Goal: Task Accomplishment & Management: Complete application form

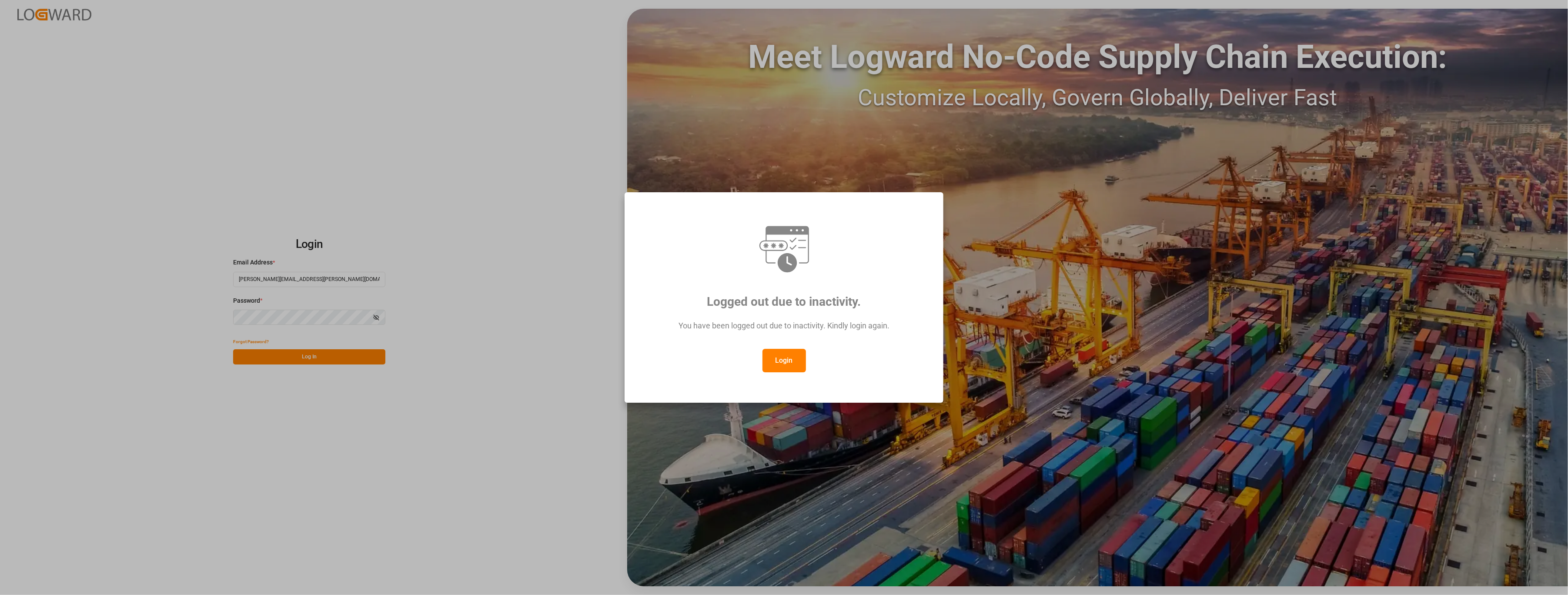
click at [776, 347] on div "You have been logged out due to inactivity. Kindly login again." at bounding box center [784, 330] width 287 height 38
click at [775, 355] on button "Login" at bounding box center [784, 361] width 44 height 24
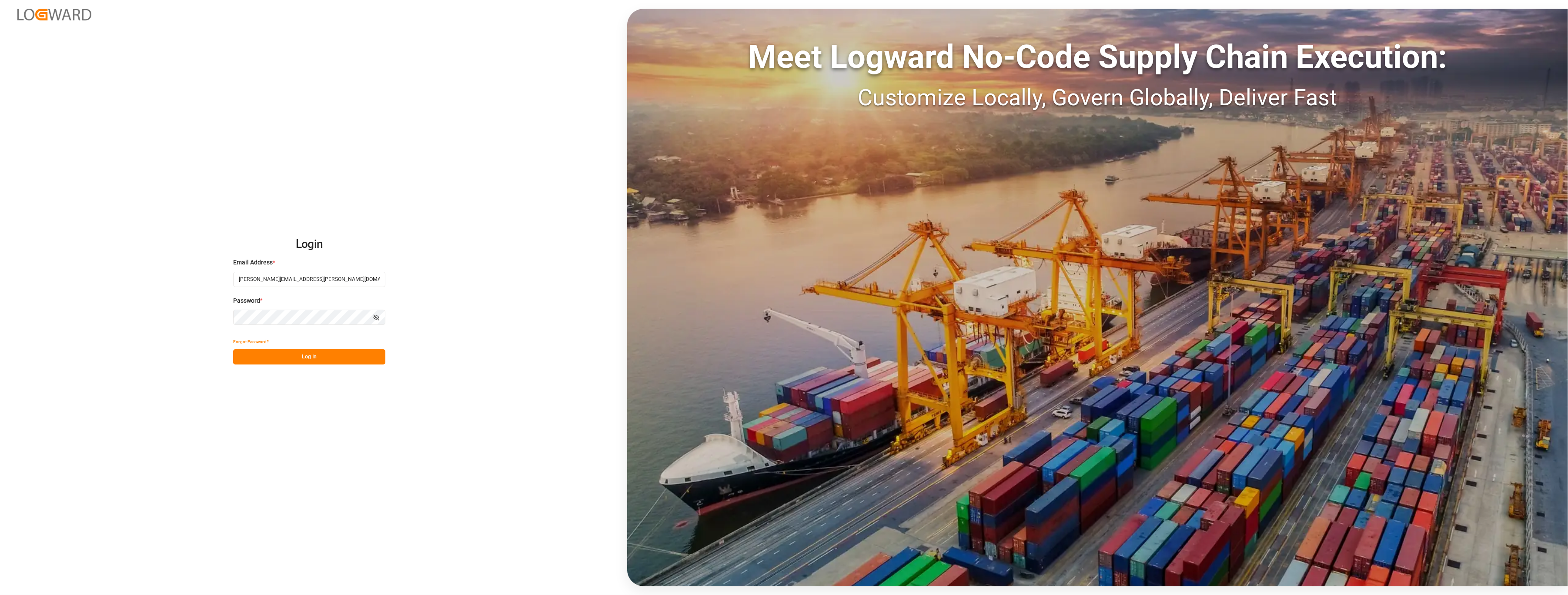
click at [330, 354] on button "Log In" at bounding box center [310, 357] width 153 height 15
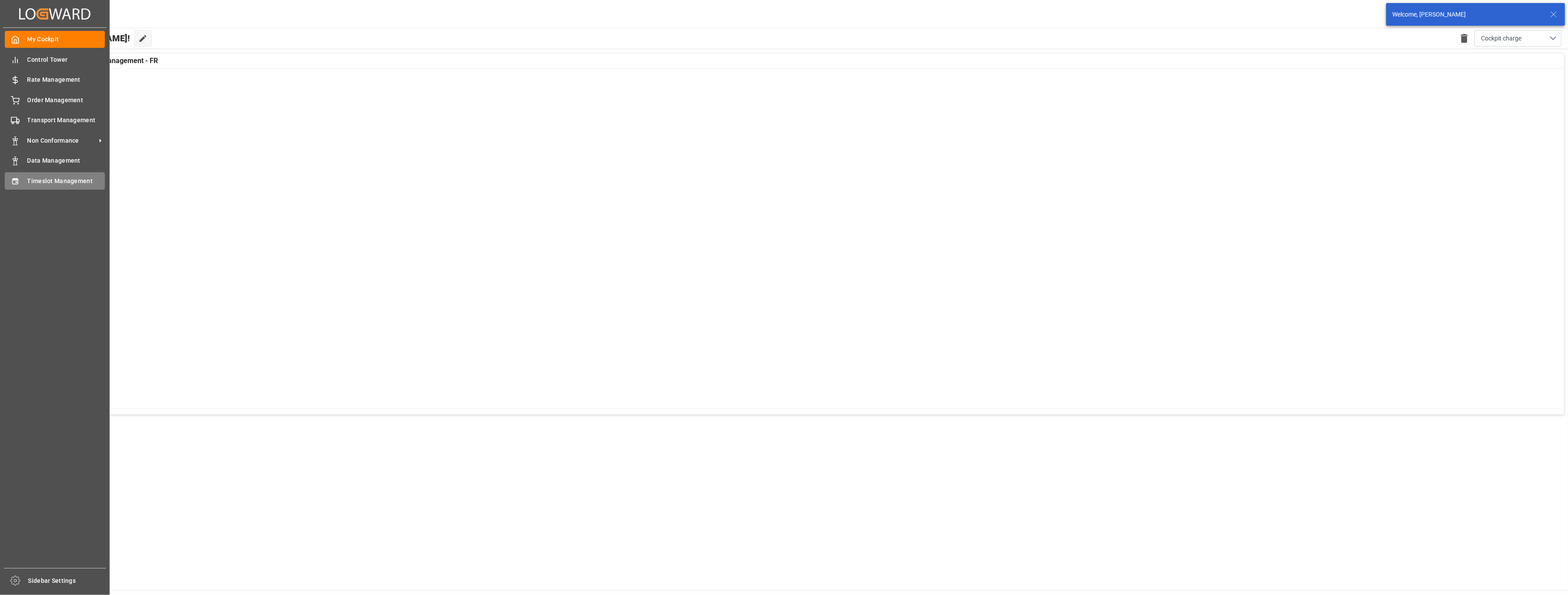
click at [26, 182] on div "Timeslot Management Timeslot Management" at bounding box center [55, 180] width 100 height 17
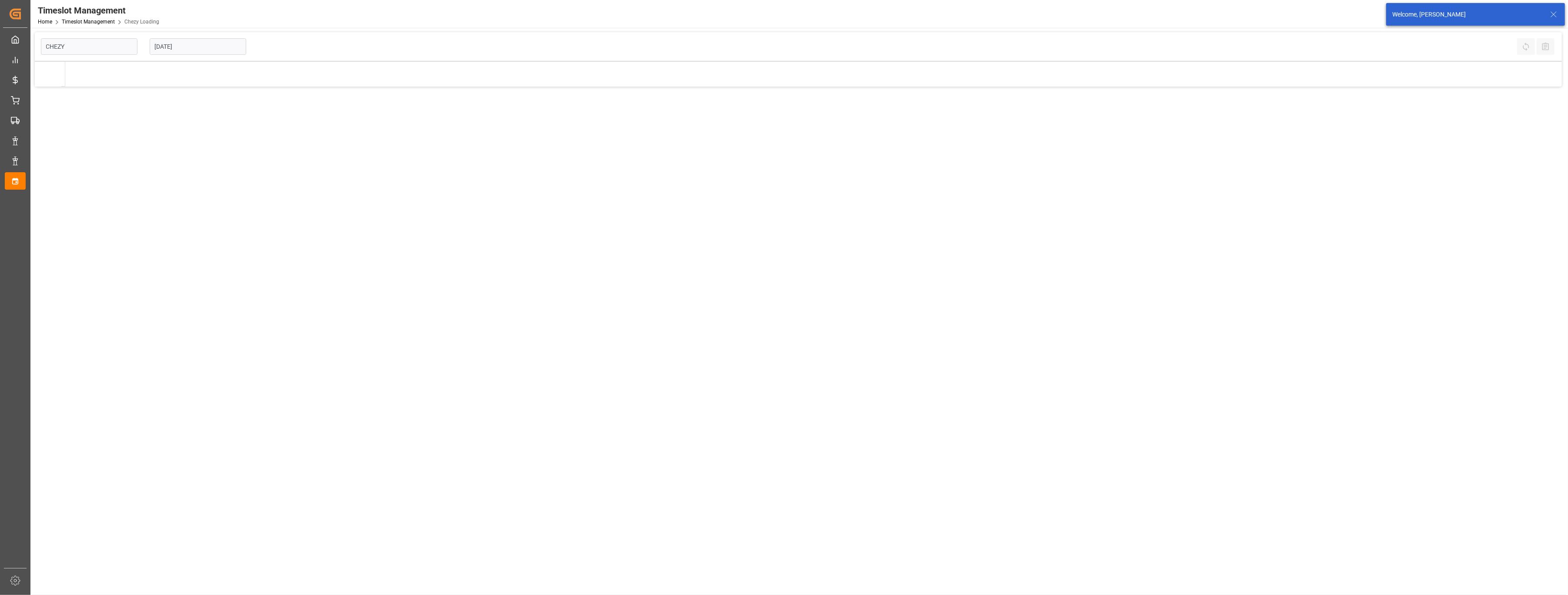
type input "Chezy Loading"
click at [215, 45] on input "[DATE]" at bounding box center [198, 46] width 97 height 17
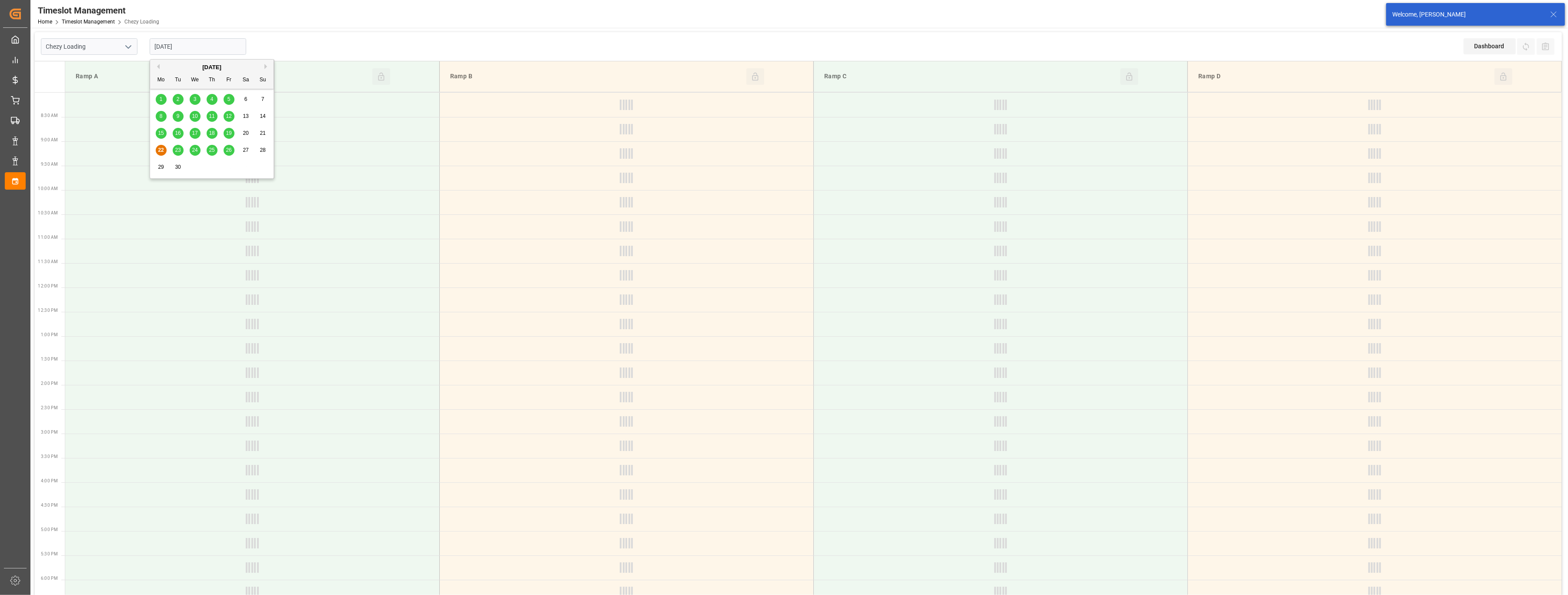
click at [212, 152] on span "25" at bounding box center [211, 150] width 6 height 6
type input "[DATE]"
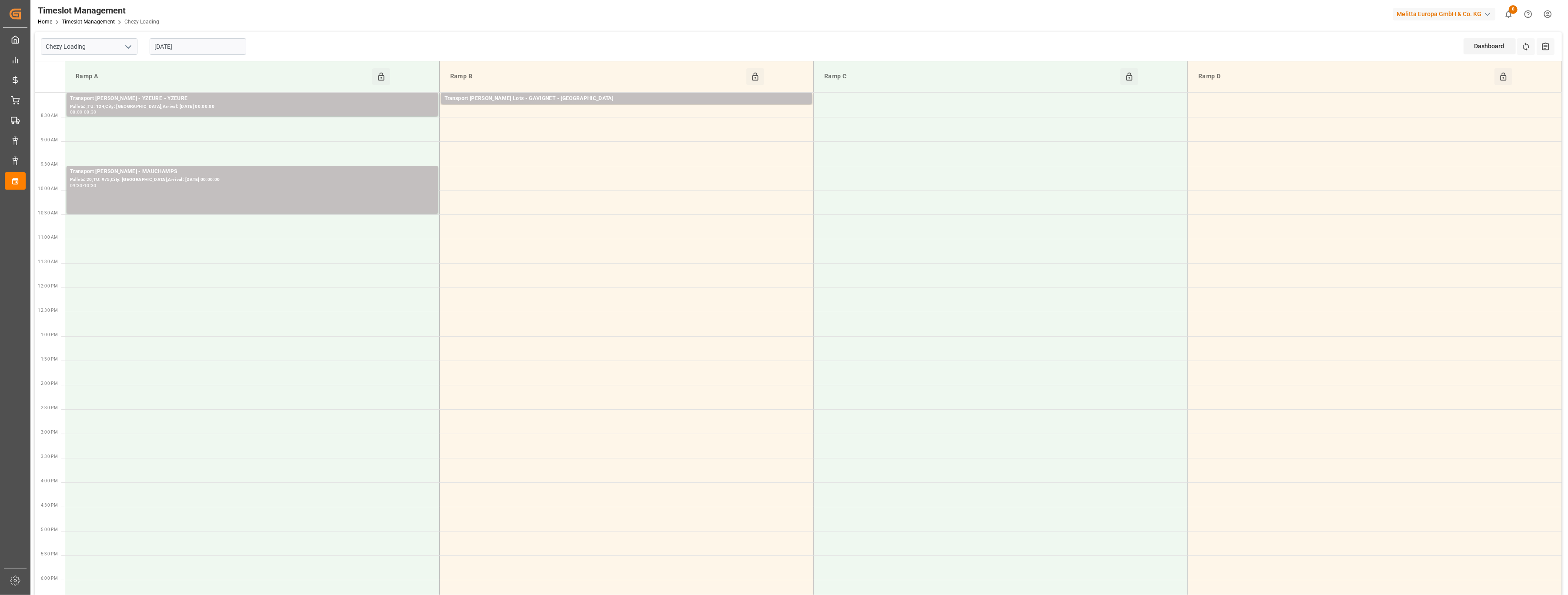
click at [130, 48] on icon "open menu" at bounding box center [128, 47] width 10 height 10
click at [112, 84] on div "Chezy Unloading" at bounding box center [89, 85] width 95 height 20
type input "Chezy Unloading"
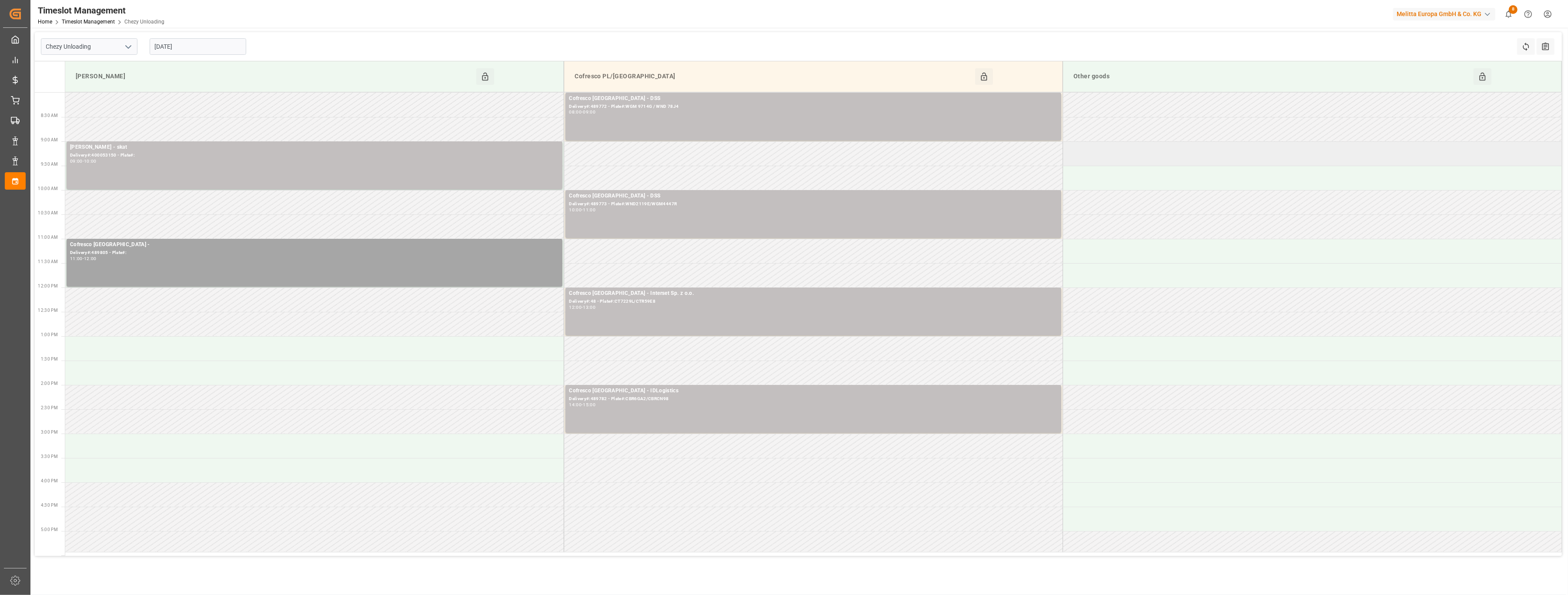
click at [1140, 153] on td at bounding box center [1313, 153] width 499 height 25
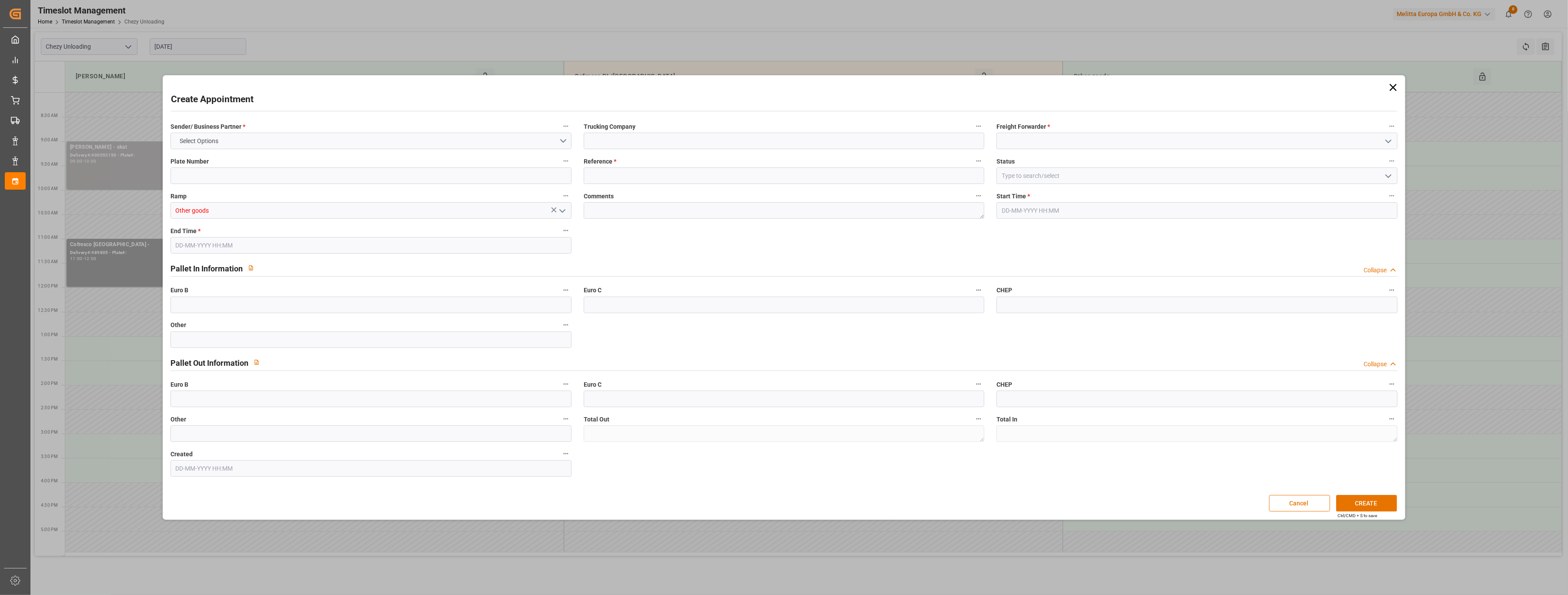
type input "0"
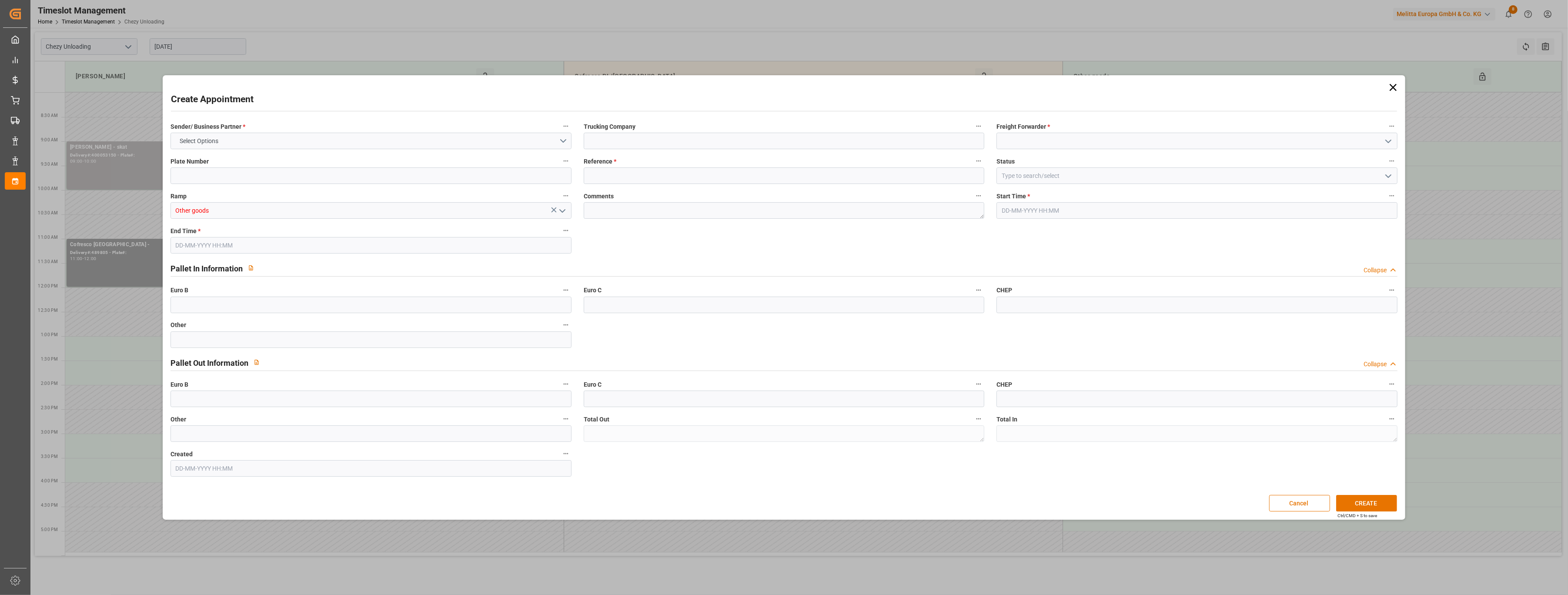
type input "0"
type input "[DATE] 09:00"
type input "[DATE] 10:00"
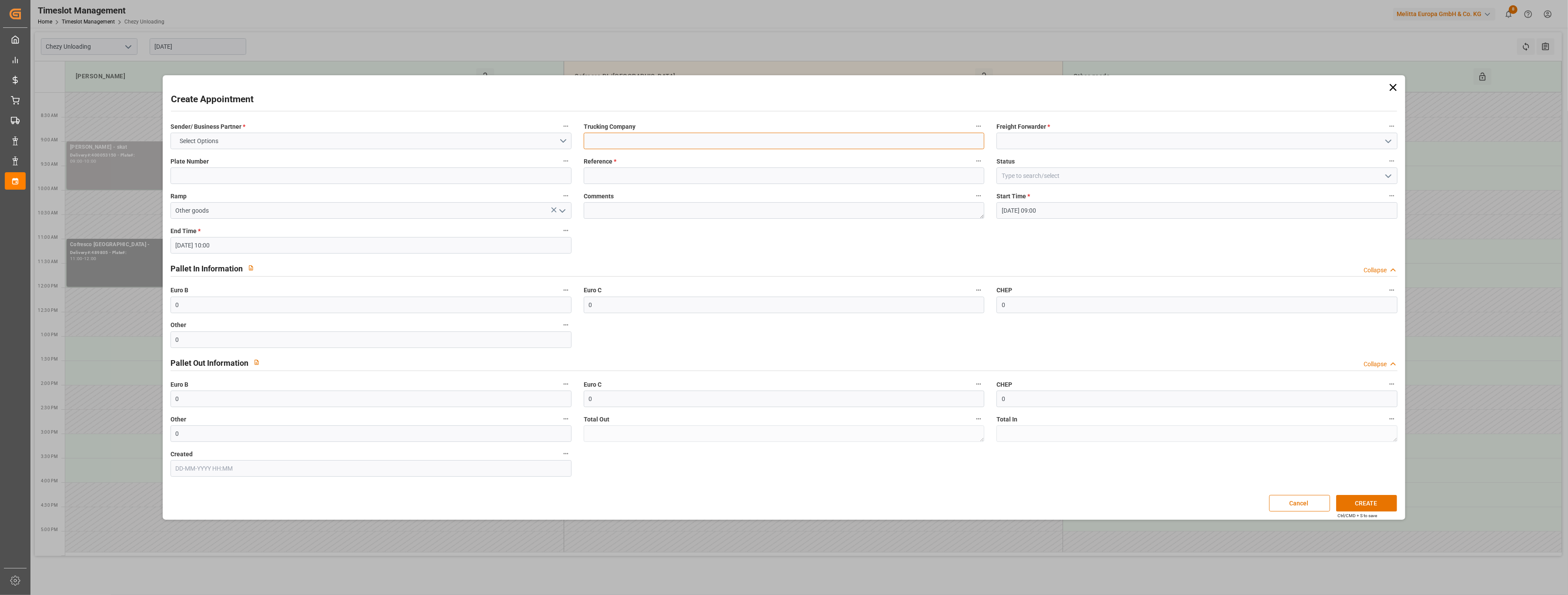
click at [659, 135] on input at bounding box center [784, 141] width 401 height 17
type input "STHUT"
click at [1053, 142] on input at bounding box center [1197, 141] width 401 height 17
drag, startPoint x: 1036, startPoint y: 153, endPoint x: 848, endPoint y: 165, distance: 188.4
click at [1036, 154] on div "Others" at bounding box center [1197, 160] width 400 height 20
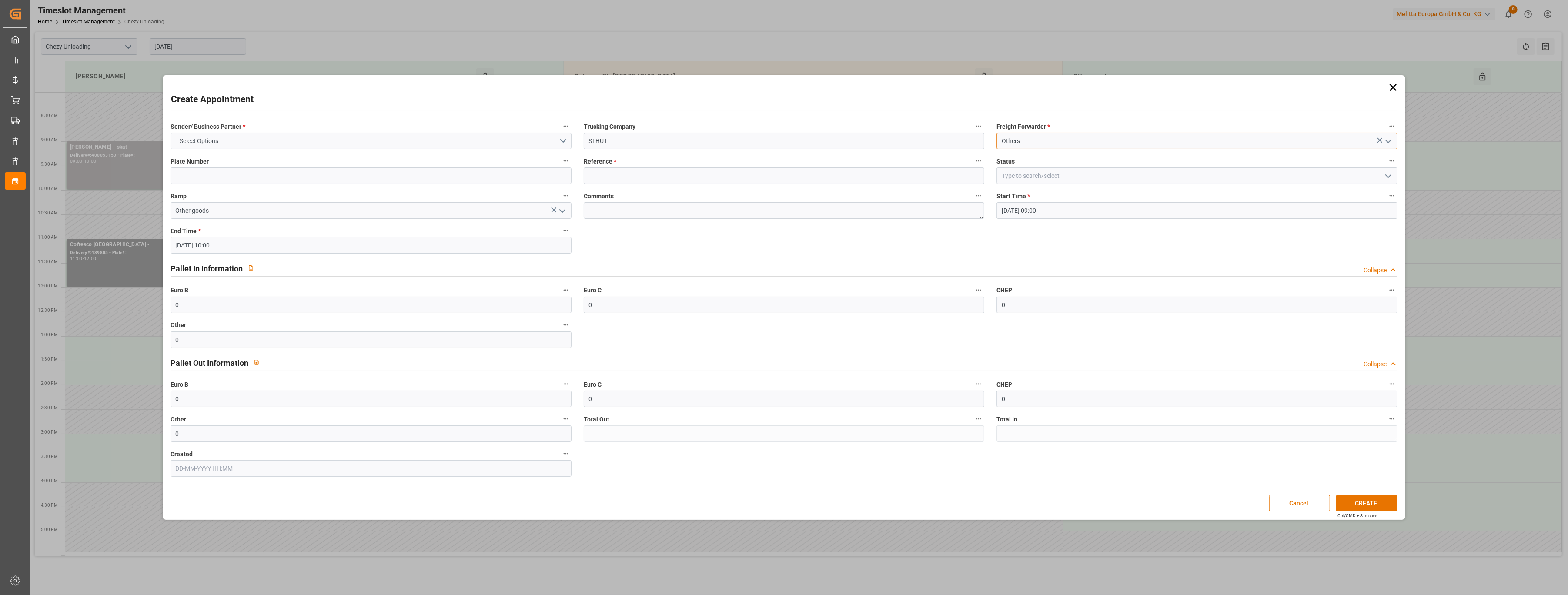
type input "Others"
click at [671, 179] on input at bounding box center [784, 176] width 401 height 17
click at [286, 144] on button "Select Options" at bounding box center [371, 141] width 401 height 17
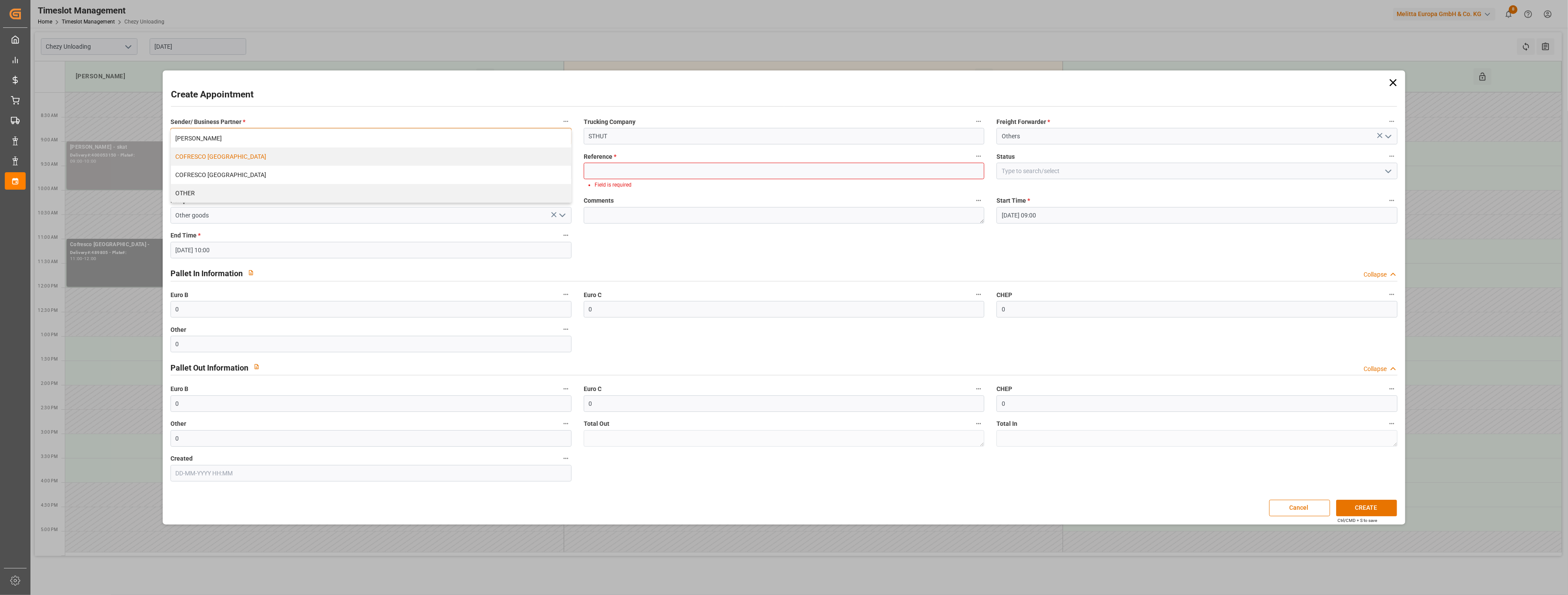
click at [275, 161] on div "COFRESCO [GEOGRAPHIC_DATA]" at bounding box center [371, 156] width 400 height 18
drag, startPoint x: 622, startPoint y: 127, endPoint x: 558, endPoint y: 141, distance: 65.5
click at [546, 136] on div "Sender/ Business Partner * COFRESCO [GEOGRAPHIC_DATA] Trucking Company STHUT Fr…" at bounding box center [784, 299] width 1239 height 372
paste input "[PERSON_NAME] <[EMAIL_ADDRESS][DOMAIN_NAME]>"
type input "[PERSON_NAME] <[EMAIL_ADDRESS][DOMAIN_NAME]>"
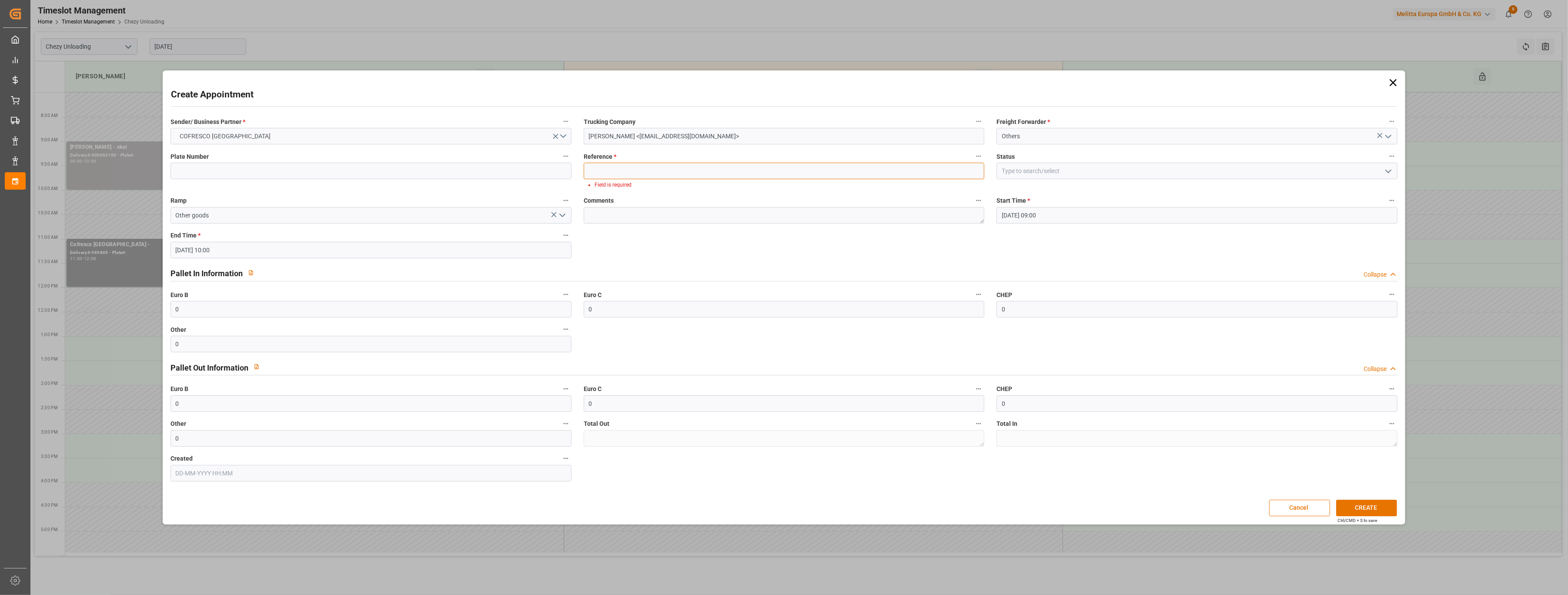
click at [613, 174] on input at bounding box center [784, 171] width 401 height 17
type input "X"
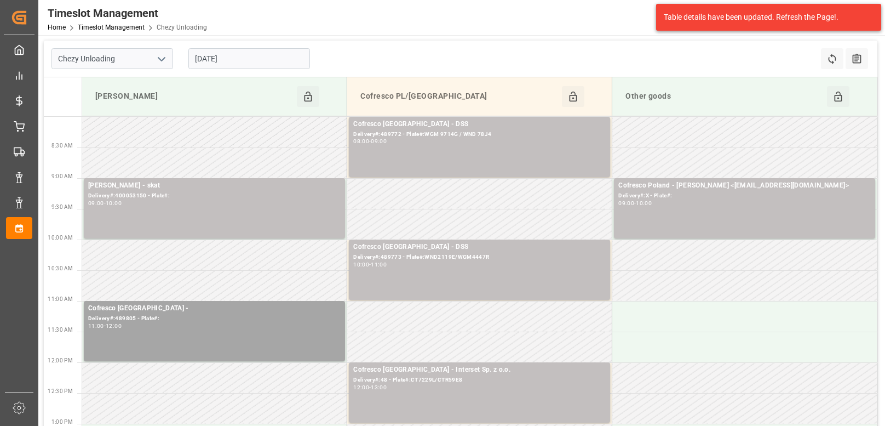
click at [234, 59] on input "[DATE]" at bounding box center [249, 58] width 122 height 21
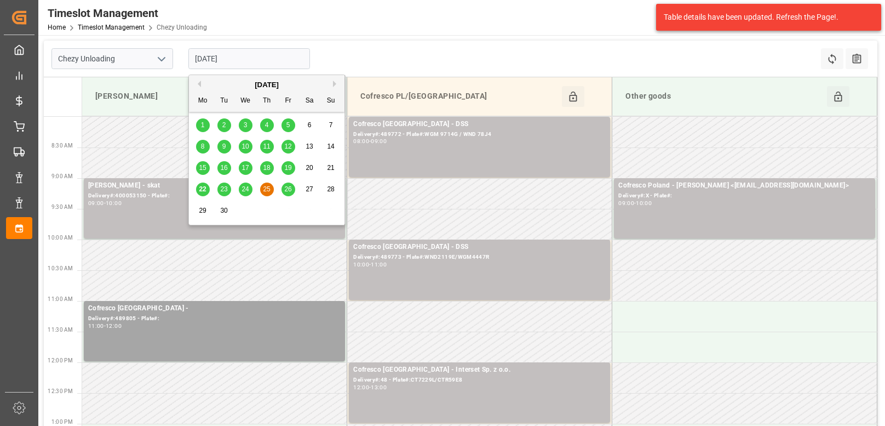
click at [246, 188] on span "24" at bounding box center [245, 189] width 7 height 8
type input "[DATE]"
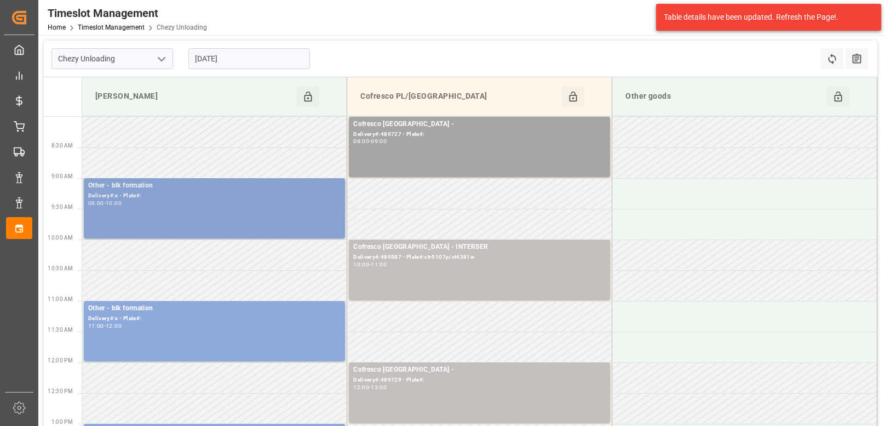
click at [290, 209] on div "Other - blk formation Delivery#:x - Plate#: 09:00 - 10:00" at bounding box center [214, 208] width 252 height 56
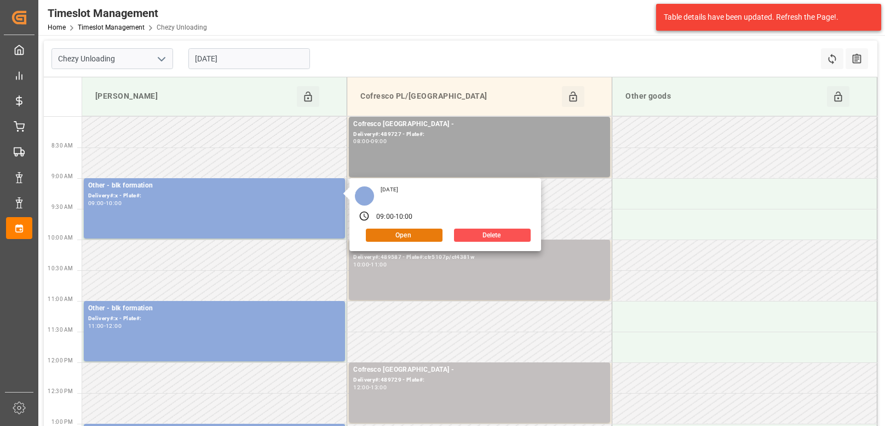
click at [409, 232] on button "Open" at bounding box center [404, 234] width 77 height 13
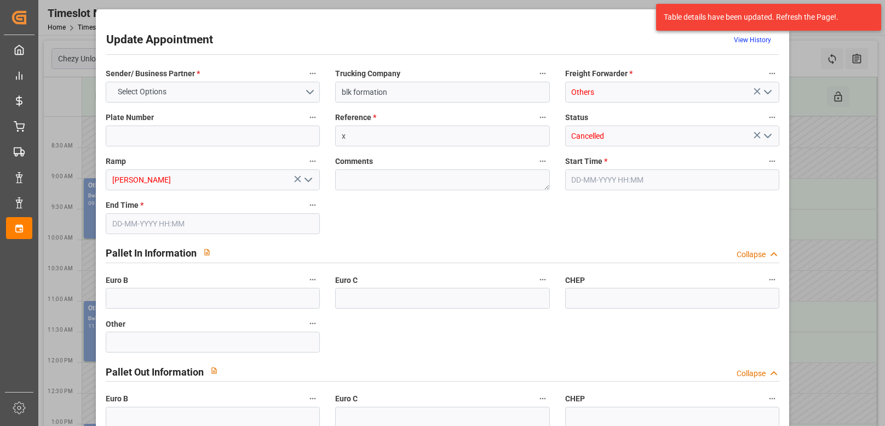
type input "0"
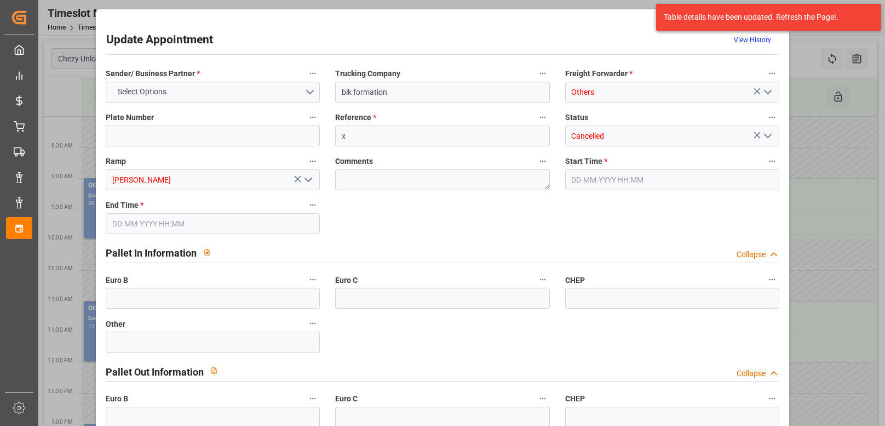
type input "0"
type input "[DATE] 09:00"
type input "[DATE] 10:00"
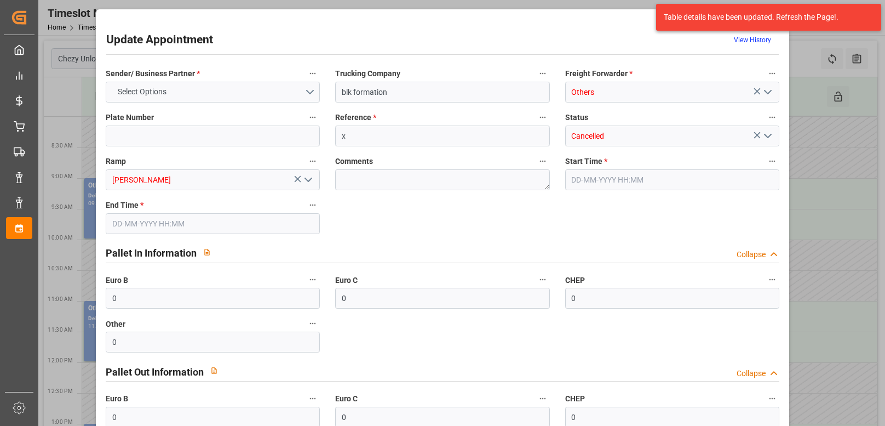
type input "[DATE] 08:17"
drag, startPoint x: 404, startPoint y: 97, endPoint x: 239, endPoint y: 89, distance: 164.5
click at [239, 89] on div "Sender/ Business Partner * OTHER Trucking Company blk formation Freight Forward…" at bounding box center [442, 290] width 689 height 456
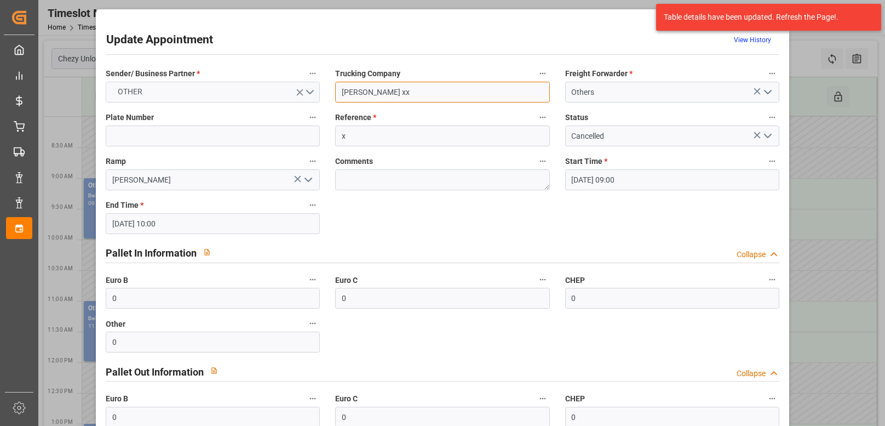
type input "[PERSON_NAME] xx"
click at [257, 93] on button "OTHER" at bounding box center [213, 92] width 214 height 21
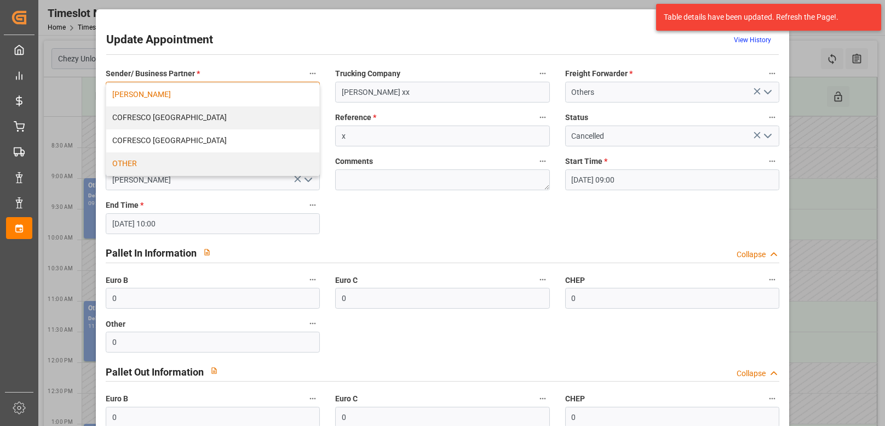
click at [232, 95] on div "[PERSON_NAME]" at bounding box center [212, 94] width 213 height 23
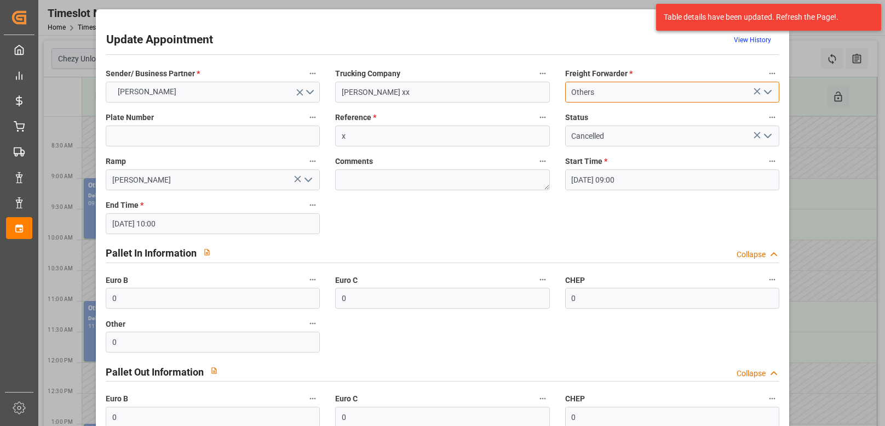
click at [581, 92] on input "Others" at bounding box center [672, 92] width 214 height 21
drag, startPoint x: 628, startPoint y: 92, endPoint x: 617, endPoint y: 94, distance: 10.5
click at [617, 94] on input "Others" at bounding box center [672, 92] width 214 height 21
drag, startPoint x: 617, startPoint y: 95, endPoint x: 379, endPoint y: 60, distance: 240.4
click at [379, 60] on div "Update Appointment View History Sender/ Business Partner * [PERSON_NAME] Trucki…" at bounding box center [443, 289] width 688 height 554
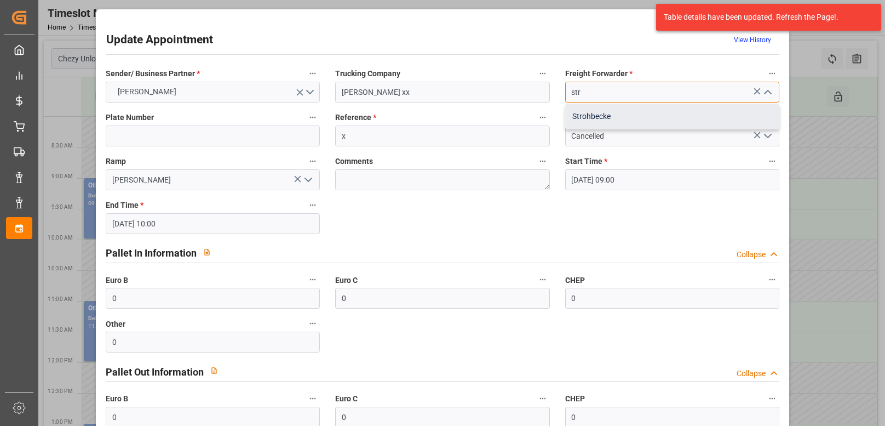
click at [579, 114] on div "Strohbecke" at bounding box center [672, 116] width 213 height 25
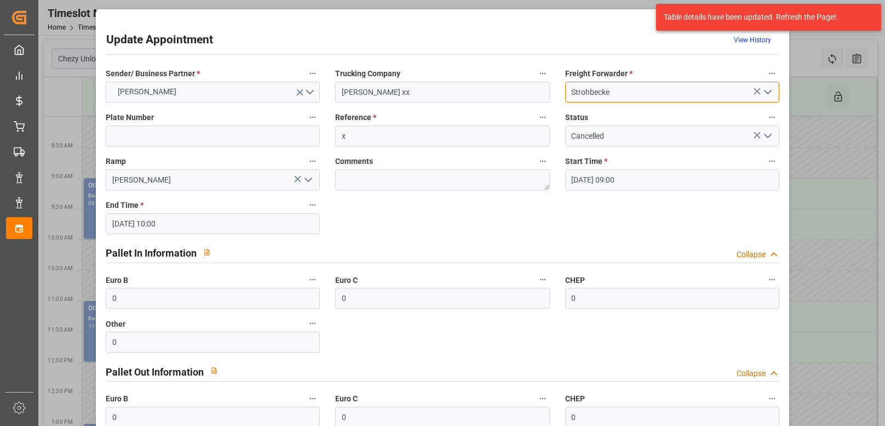
type input "Strohbecke"
drag, startPoint x: 386, startPoint y: 93, endPoint x: 380, endPoint y: 91, distance: 5.7
click at [380, 91] on input "[PERSON_NAME] xx" at bounding box center [442, 92] width 214 height 21
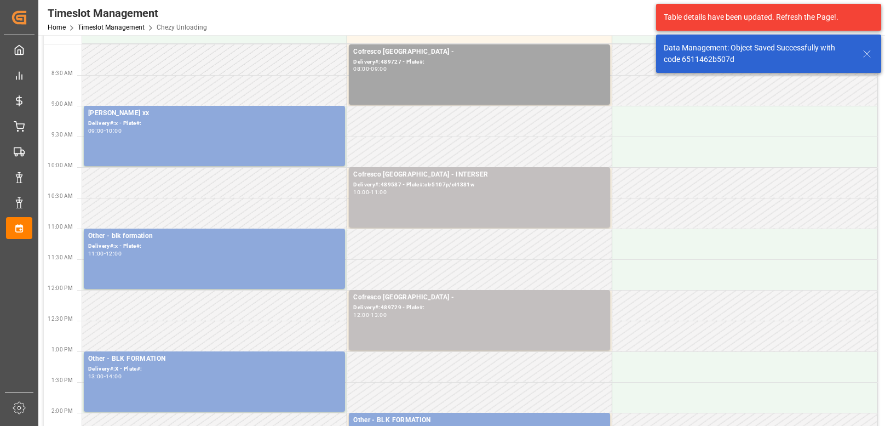
scroll to position [73, 0]
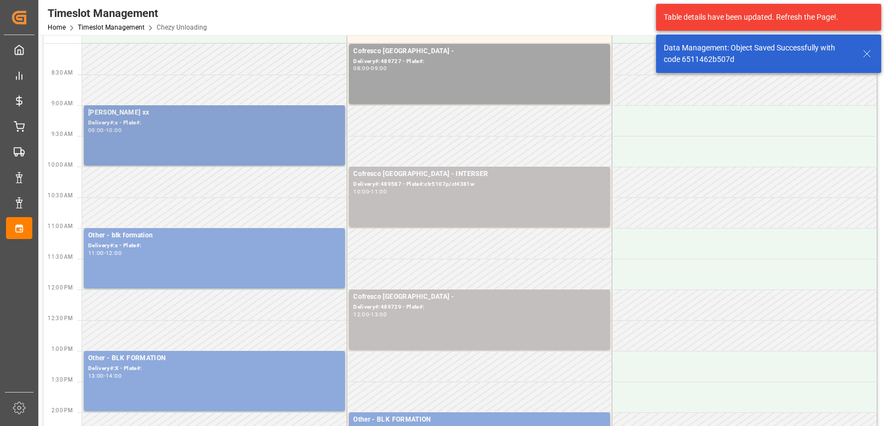
click at [237, 142] on div "[PERSON_NAME] xx Delivery#:x - Plate#: 09:00 - 10:00" at bounding box center [214, 135] width 252 height 56
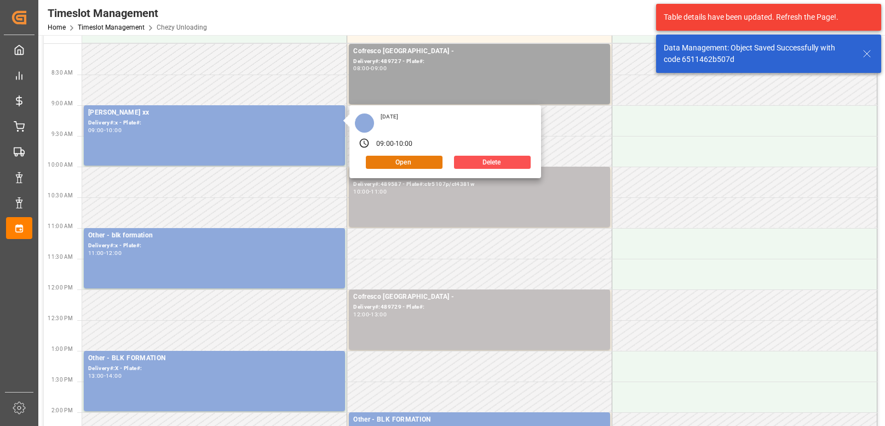
click at [387, 161] on button "Open" at bounding box center [404, 162] width 77 height 13
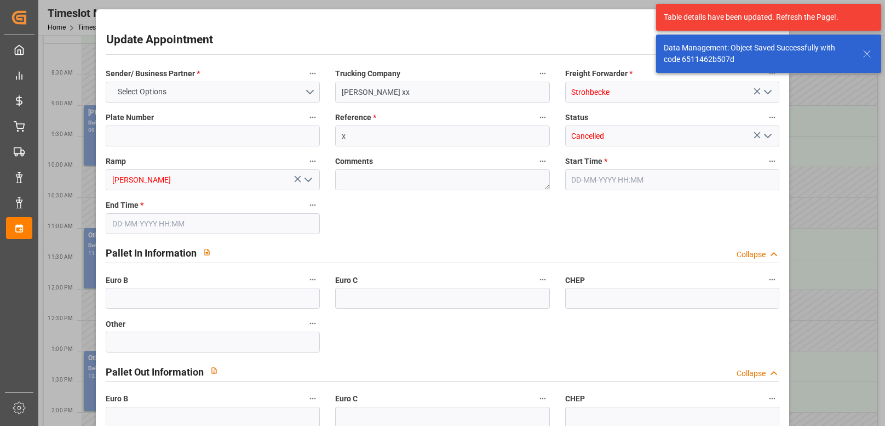
type input "0"
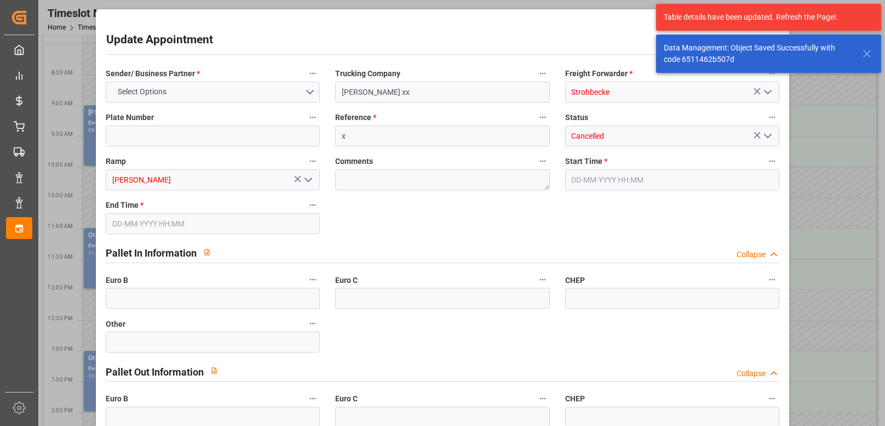
type input "0"
type input "[DATE] 09:00"
type input "[DATE] 10:00"
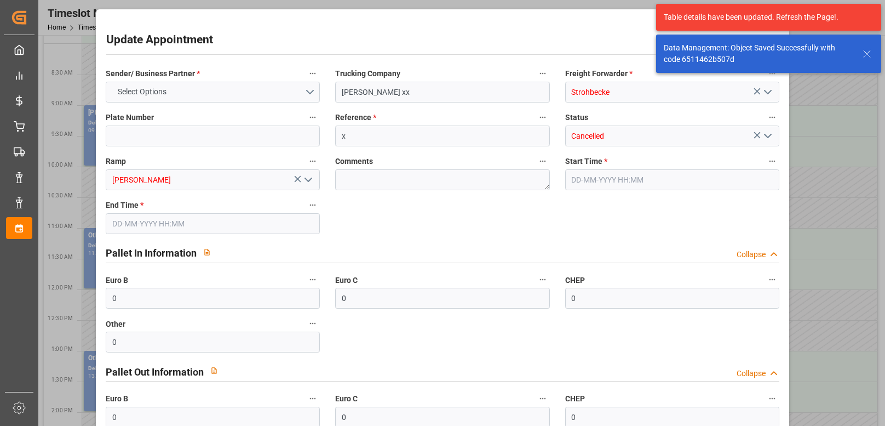
type input "[DATE] 08:17"
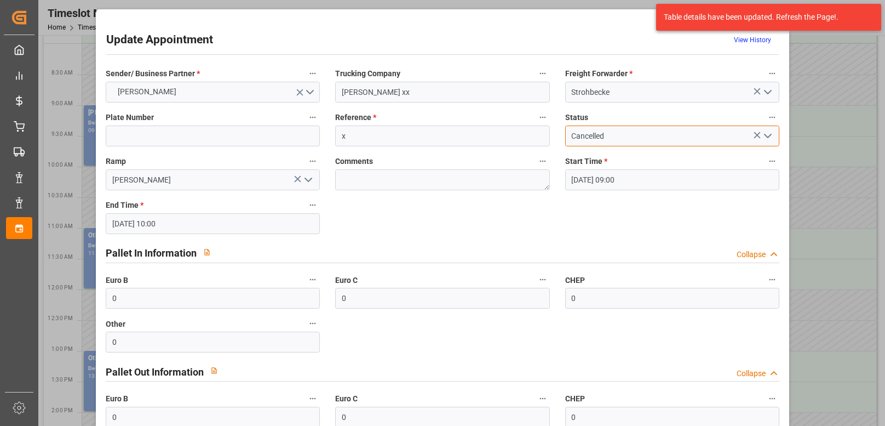
click at [685, 130] on input "Cancelled" at bounding box center [672, 135] width 214 height 21
click at [766, 134] on icon "open menu" at bounding box center [767, 135] width 13 height 13
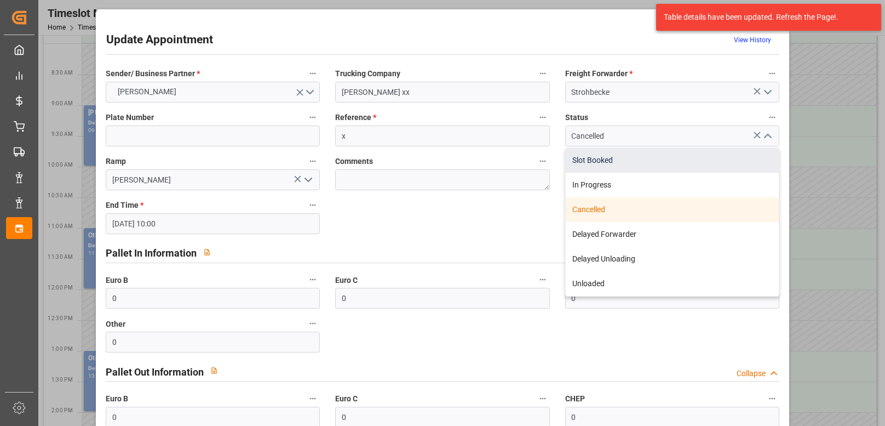
click at [743, 154] on div "Slot Booked" at bounding box center [672, 160] width 213 height 25
type input "Slot Booked"
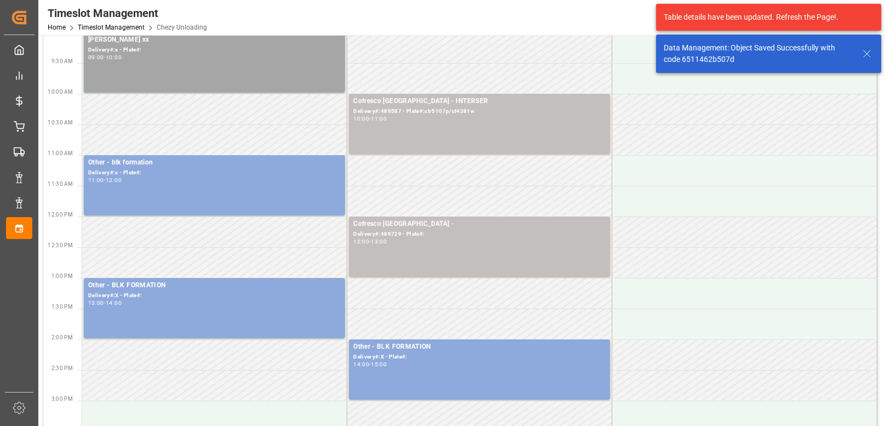
scroll to position [219, 0]
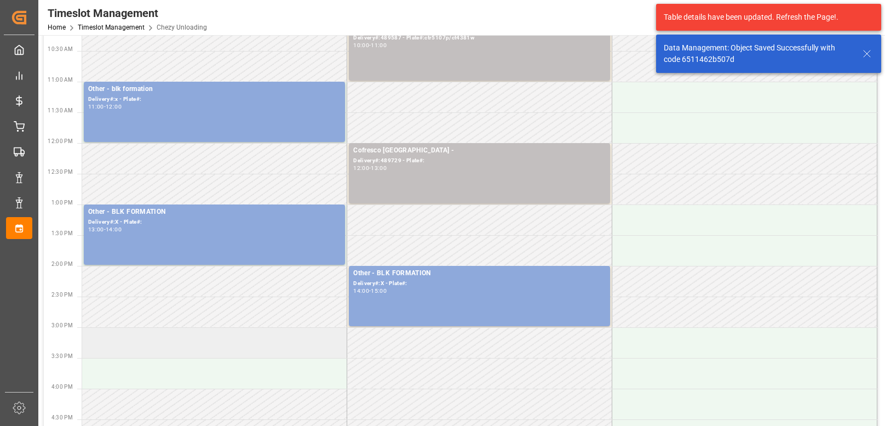
click at [178, 344] on td at bounding box center [214, 342] width 265 height 31
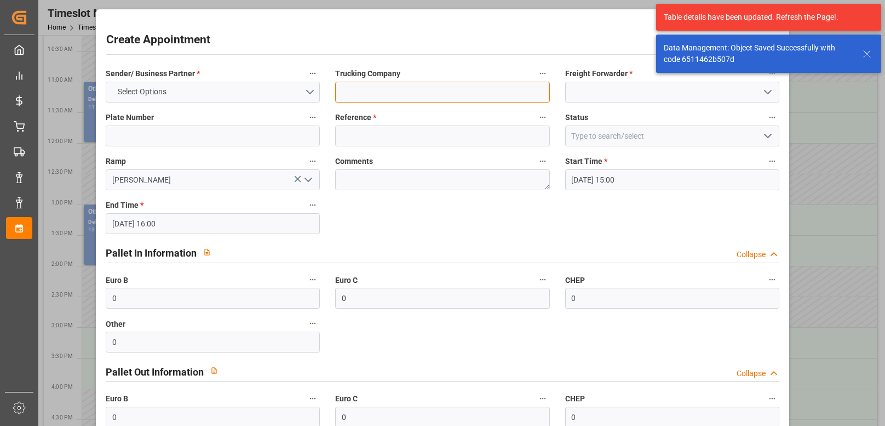
click at [351, 84] on input at bounding box center [442, 92] width 214 height 21
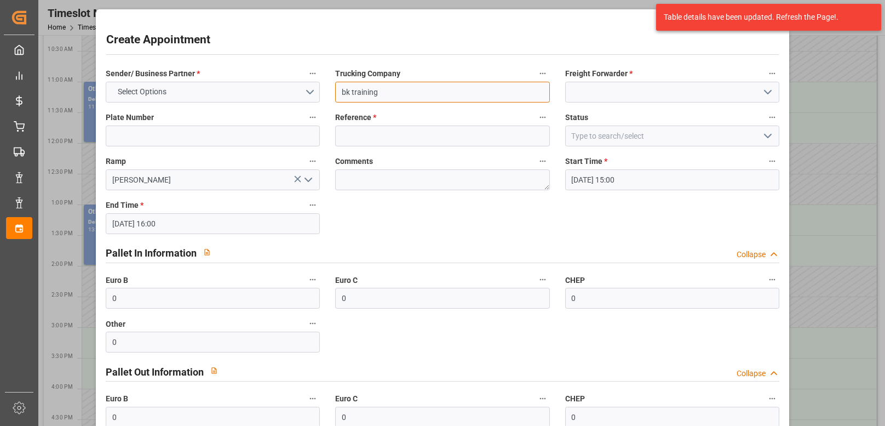
type input "bk training"
click at [583, 94] on input at bounding box center [672, 92] width 214 height 21
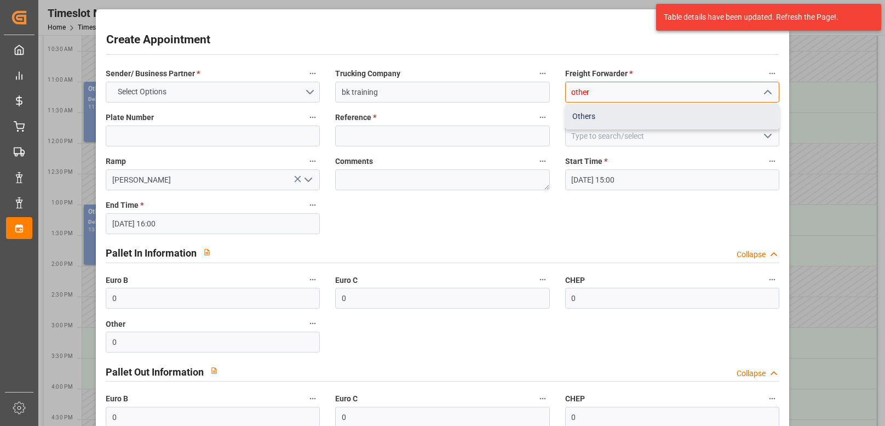
click at [584, 112] on div "Others" at bounding box center [672, 116] width 213 height 25
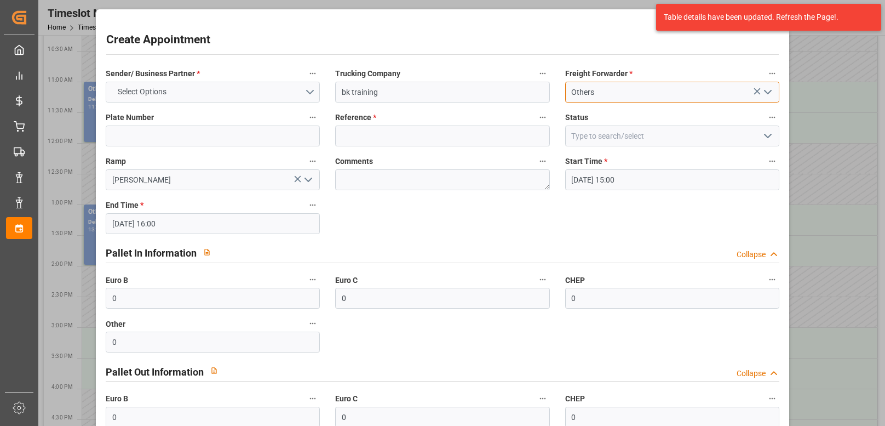
type input "Others"
click at [217, 84] on button "Select Options" at bounding box center [213, 92] width 214 height 21
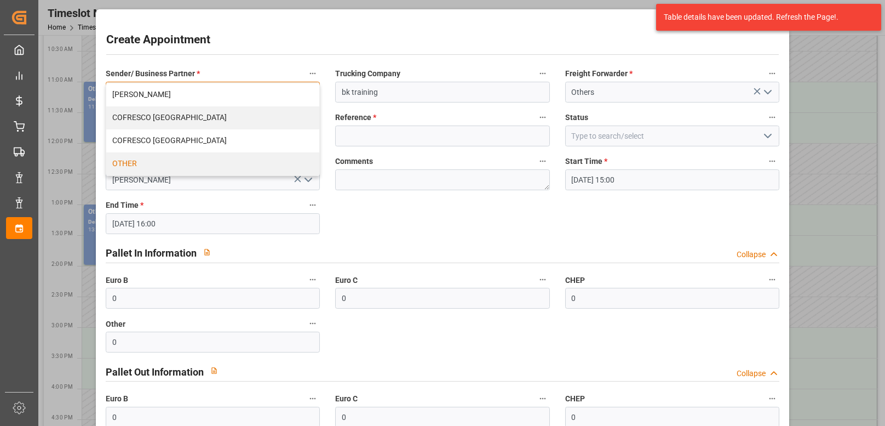
click at [184, 167] on div "OTHER" at bounding box center [212, 163] width 213 height 23
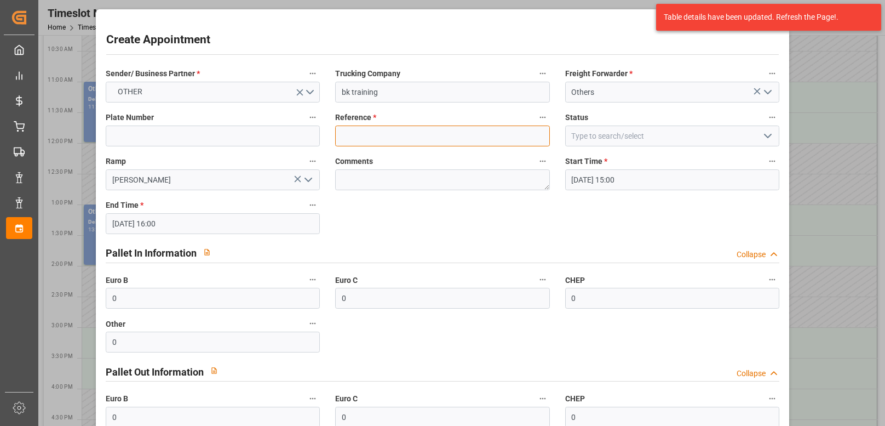
click at [365, 136] on input at bounding box center [442, 135] width 214 height 21
type input "x"
drag, startPoint x: 702, startPoint y: 135, endPoint x: 713, endPoint y: 138, distance: 11.3
click at [702, 135] on input at bounding box center [672, 135] width 214 height 21
click at [759, 137] on button "open menu" at bounding box center [767, 136] width 16 height 17
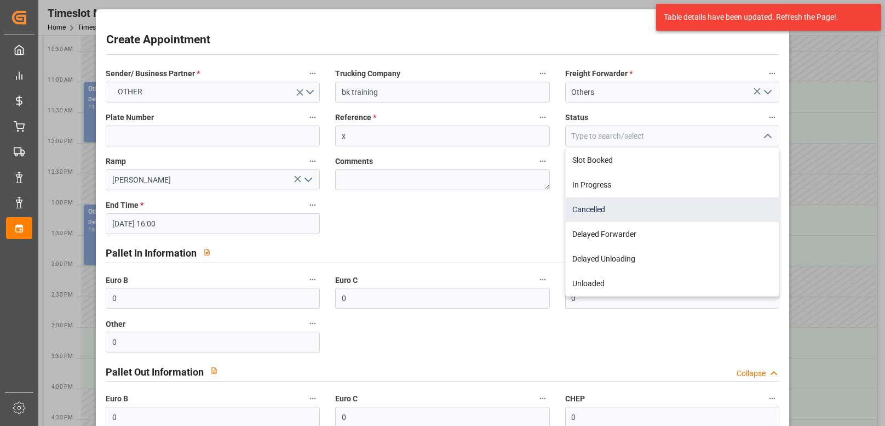
click at [696, 200] on div "Cancelled" at bounding box center [672, 209] width 213 height 25
type input "Cancelled"
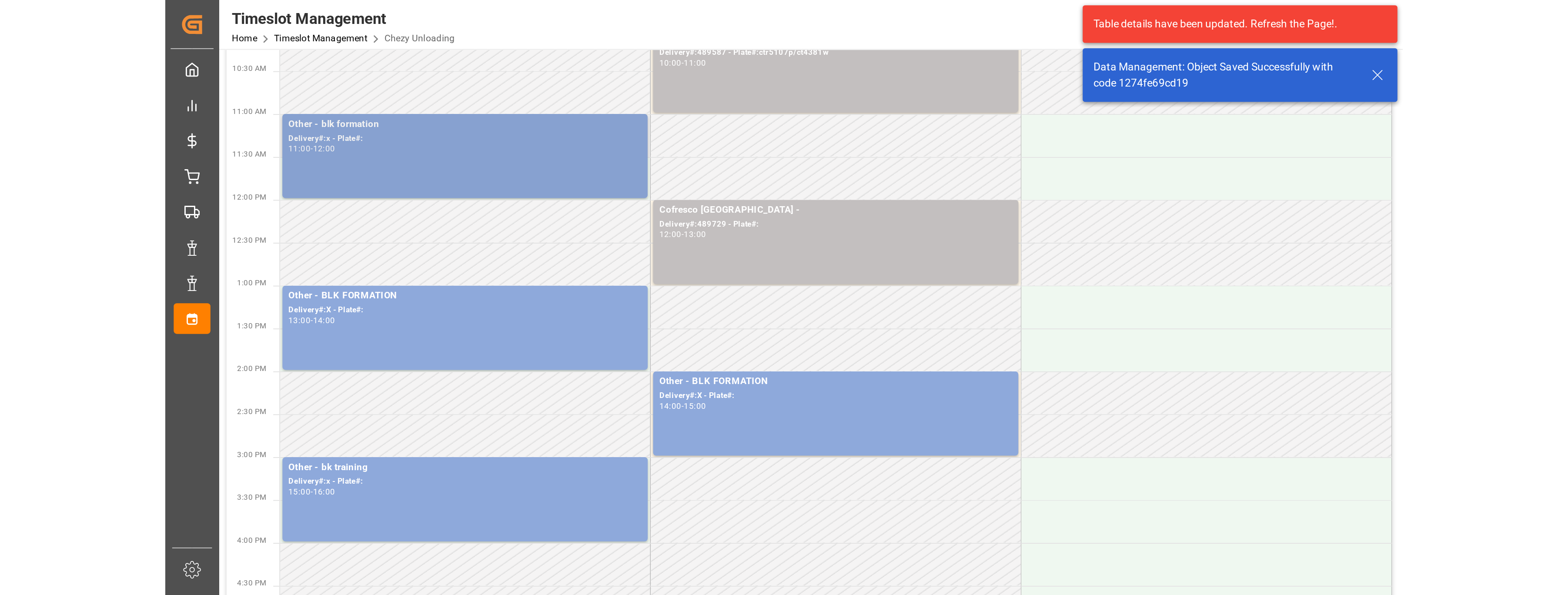
scroll to position [0, 0]
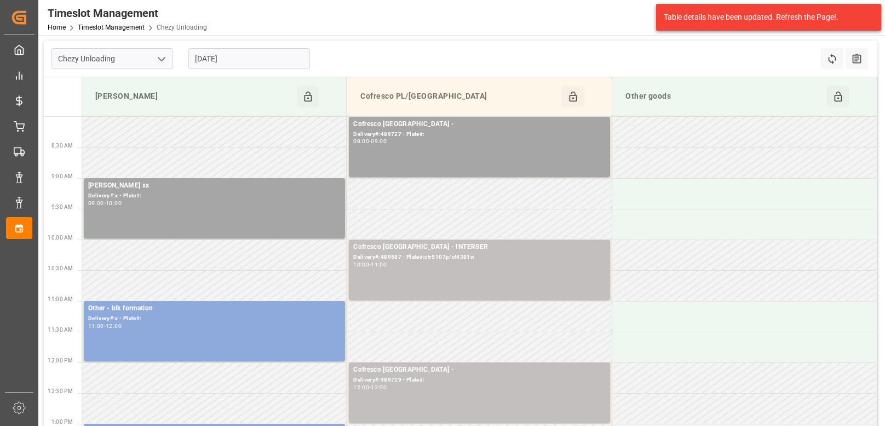
click at [265, 67] on input "[DATE]" at bounding box center [249, 58] width 122 height 21
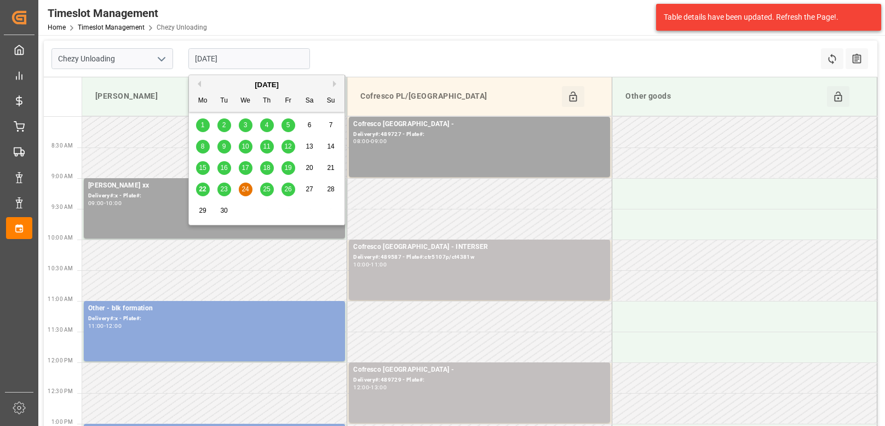
click at [265, 188] on span "25" at bounding box center [266, 189] width 7 height 8
type input "[DATE]"
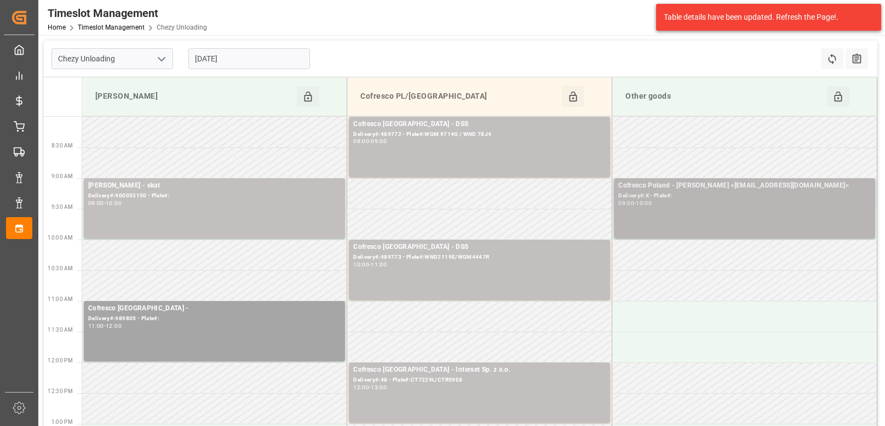
click at [766, 185] on div "Cofresco Poland - [PERSON_NAME] <[EMAIL_ADDRESS][DOMAIN_NAME]>" at bounding box center [744, 185] width 252 height 11
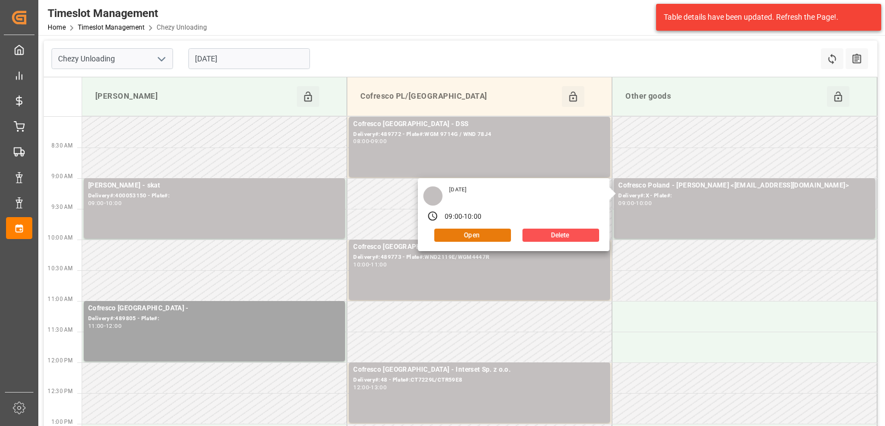
click at [477, 231] on button "Open" at bounding box center [472, 234] width 77 height 13
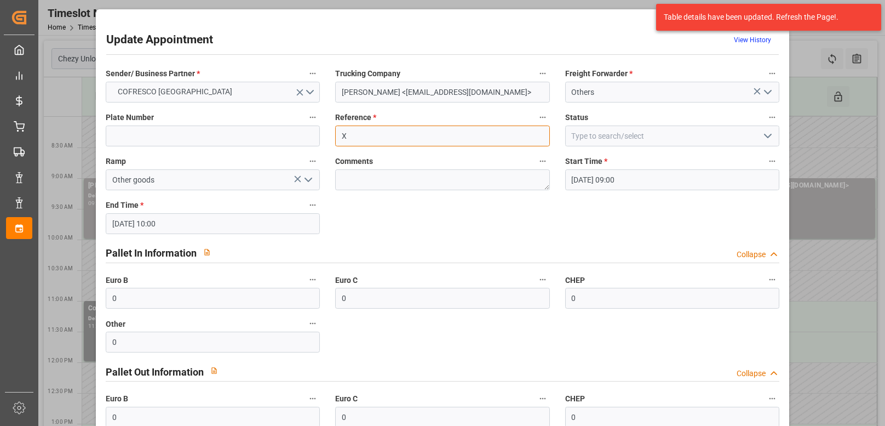
drag, startPoint x: 433, startPoint y: 136, endPoint x: 207, endPoint y: 145, distance: 225.8
click at [194, 145] on div "Sender/ Business Partner * COFRESCO POLAND Trucking Company FHUT [PERSON_NAME] …" at bounding box center [442, 290] width 689 height 456
paste input "CWL26065/WZ726EN, ref 489805"
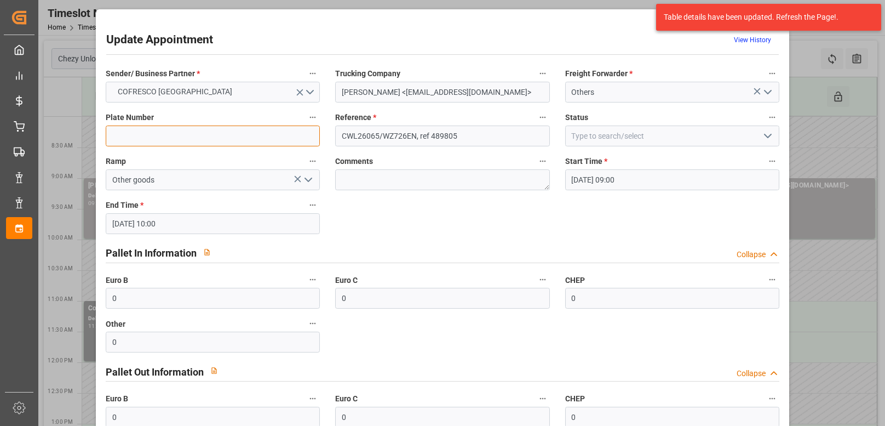
click at [177, 135] on input at bounding box center [213, 135] width 214 height 21
drag, startPoint x: 417, startPoint y: 137, endPoint x: 294, endPoint y: 143, distance: 122.8
click at [294, 143] on div "Sender/ Business Partner * COFRESCO POLAND Trucking Company FHUT [PERSON_NAME] …" at bounding box center [442, 290] width 689 height 456
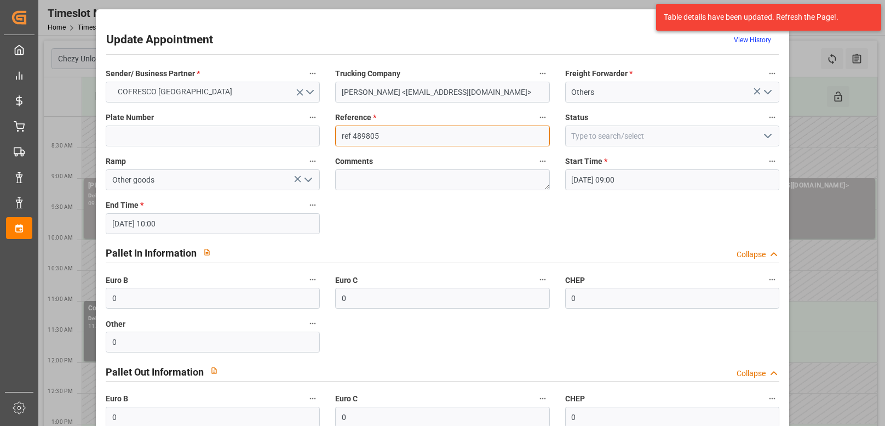
type input "ref 489805"
click at [184, 137] on input at bounding box center [213, 135] width 214 height 21
paste input "CWL26065/WZ726EN,"
type input "CWL26065/WZ726EN,"
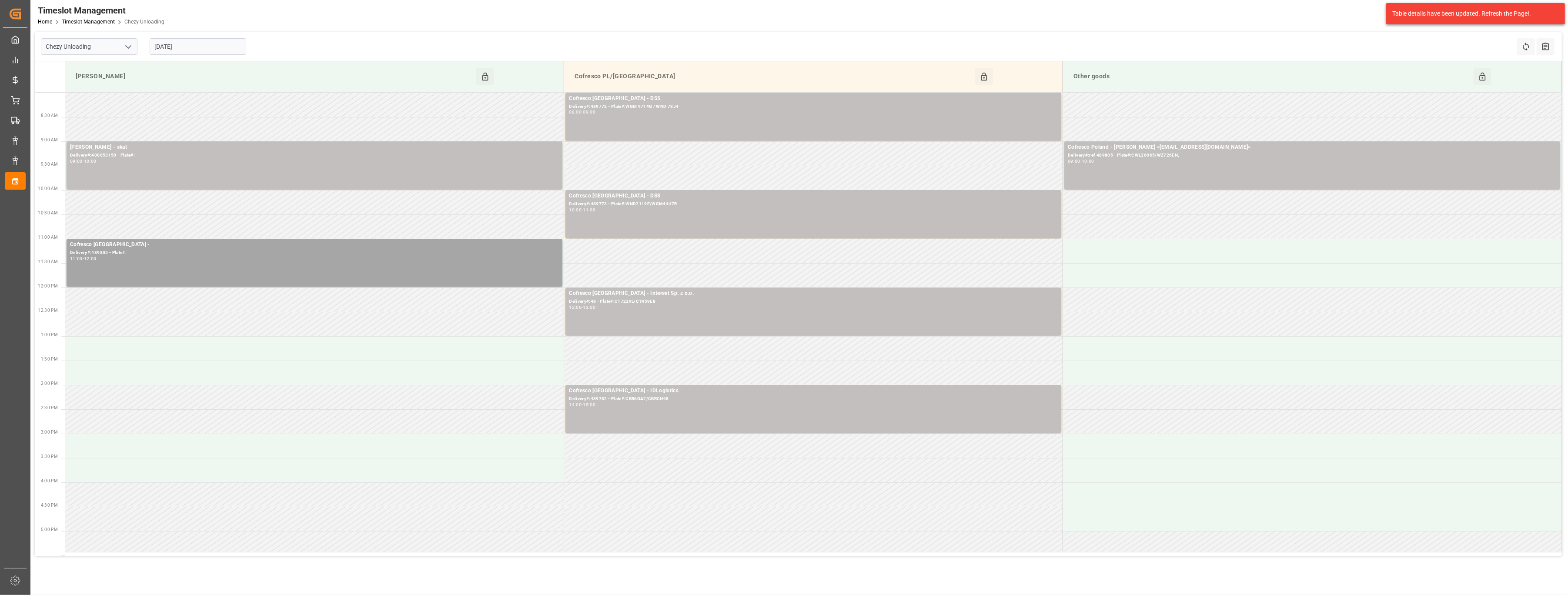
click at [189, 42] on input "[DATE]" at bounding box center [198, 46] width 97 height 17
click at [193, 149] on span "24" at bounding box center [195, 150] width 6 height 6
type input "[DATE]"
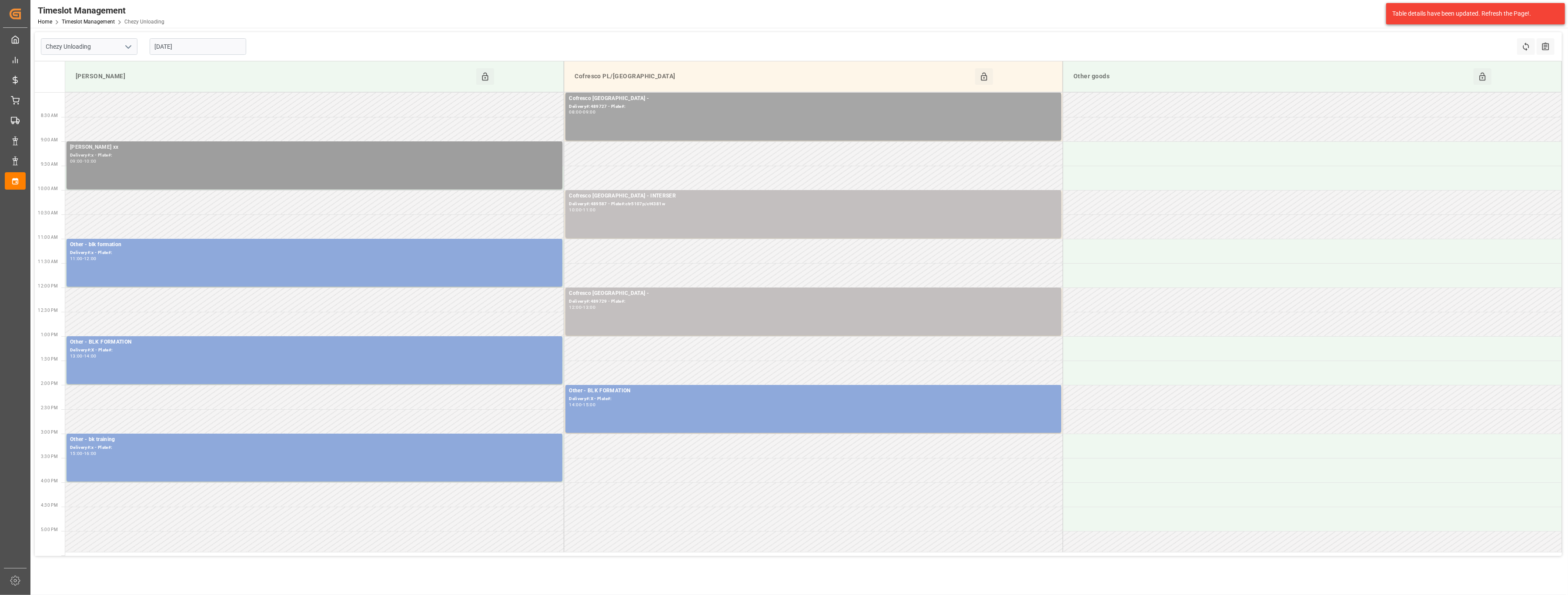
click at [217, 159] on div "09:00 - 10:00" at bounding box center [315, 161] width 489 height 5
click at [600, 187] on button "Open" at bounding box center [612, 186] width 61 height 10
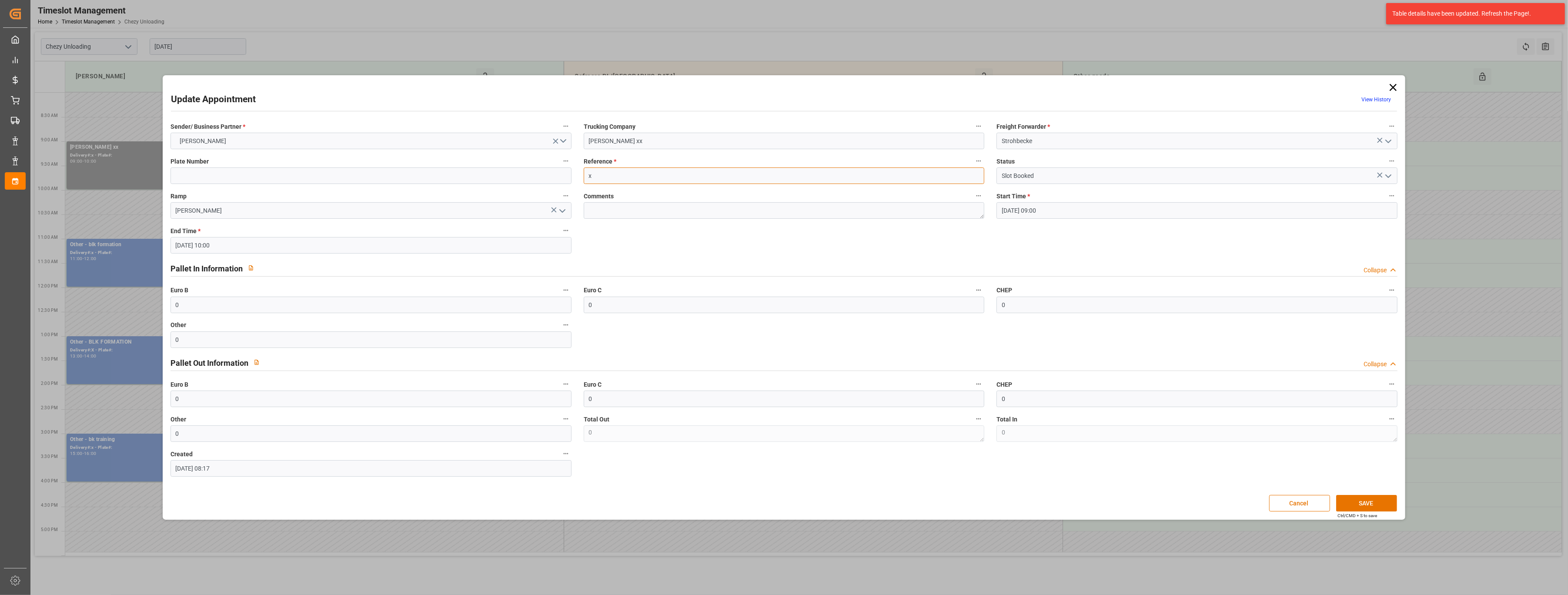
drag, startPoint x: 642, startPoint y: 176, endPoint x: 512, endPoint y: 184, distance: 130.2
click at [512, 184] on div "Sender/ Business Partner * [PERSON_NAME] Trucking Company [PERSON_NAME] xx Frei…" at bounding box center [784, 299] width 1239 height 362
paste input "92558259 + 92558260"
type input "92558259 + 92558260"
click at [1370, 504] on button "SAVE" at bounding box center [1367, 503] width 61 height 17
